Goal: Task Accomplishment & Management: Use online tool/utility

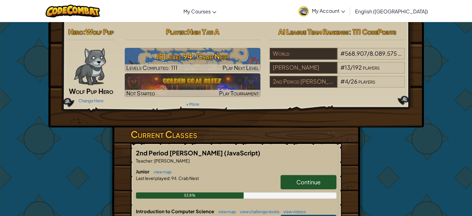
click at [333, 177] on link "Continue" at bounding box center [309, 182] width 56 height 14
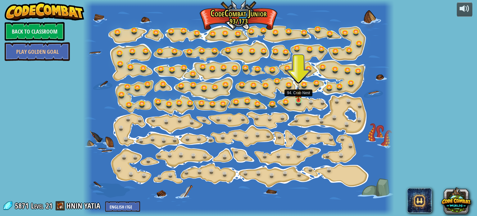
click at [299, 100] on img at bounding box center [298, 92] width 7 height 17
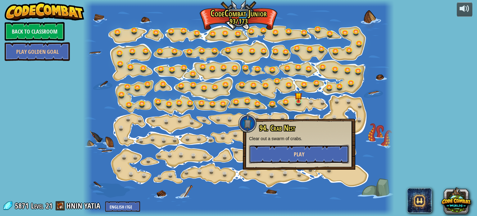
click at [312, 145] on button "Play" at bounding box center [299, 154] width 100 height 19
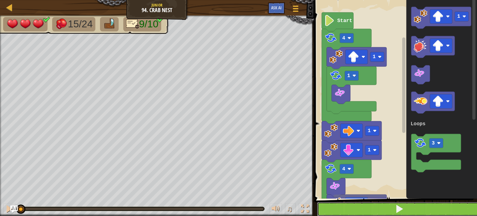
click at [333, 211] on button at bounding box center [399, 209] width 165 height 14
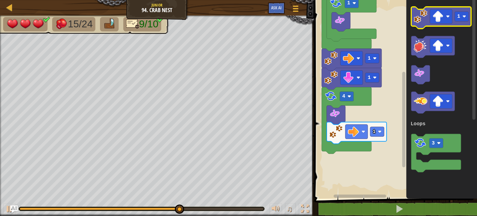
click at [415, 17] on image "Blockly Workspace" at bounding box center [421, 17] width 14 height 14
